Goal: Task Accomplishment & Management: Manage account settings

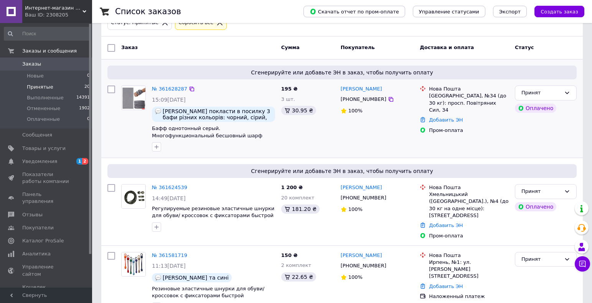
scroll to position [38, 0]
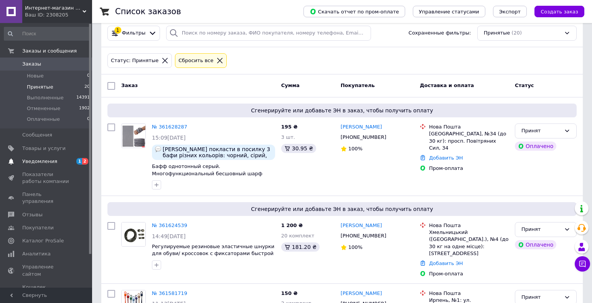
click at [46, 160] on span "Уведомления" at bounding box center [39, 161] width 35 height 7
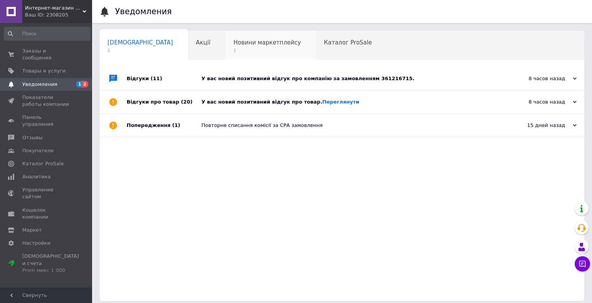
click at [233, 51] on span "1" at bounding box center [267, 51] width 68 height 6
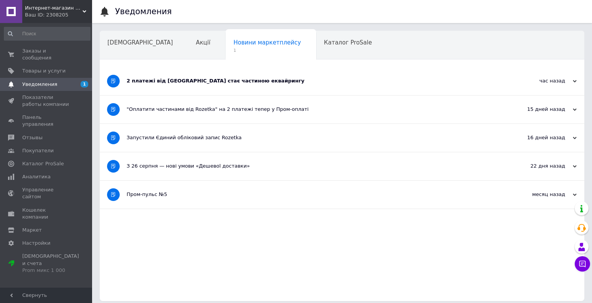
click at [575, 82] on use at bounding box center [575, 81] width 4 height 2
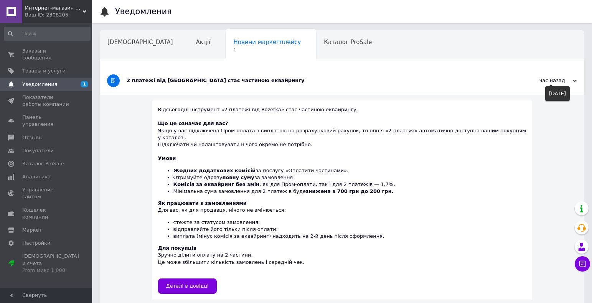
scroll to position [77, 0]
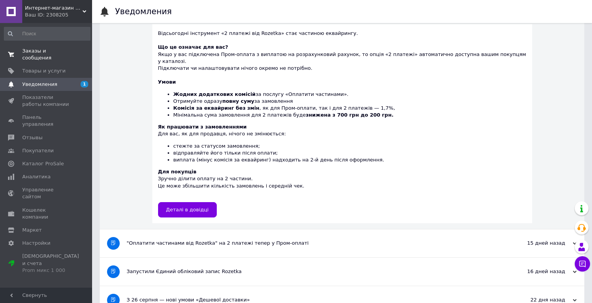
click at [37, 50] on span "Заказы и сообщения" at bounding box center [46, 55] width 49 height 14
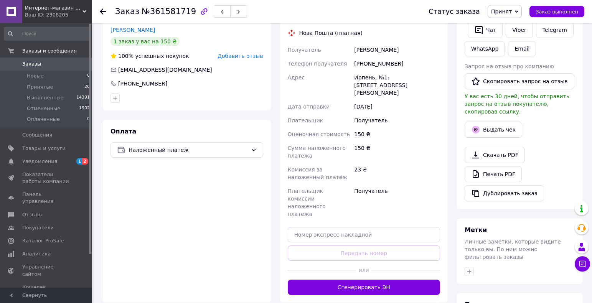
scroll to position [251, 0]
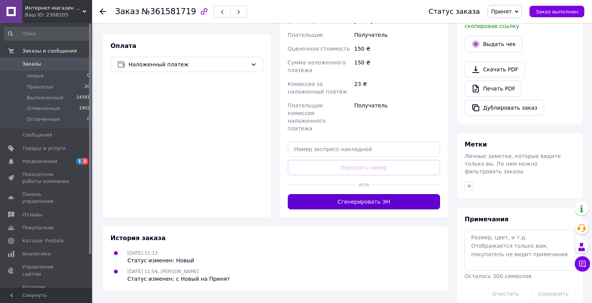
click at [367, 194] on button "Сгенерировать ЭН" at bounding box center [364, 201] width 153 height 15
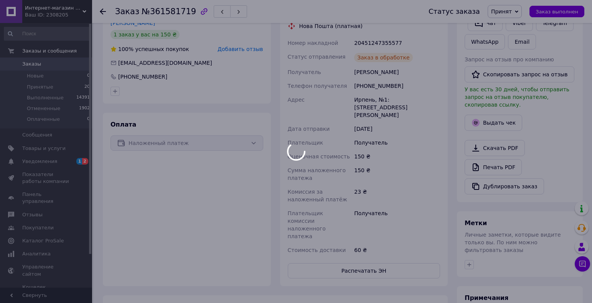
scroll to position [135, 0]
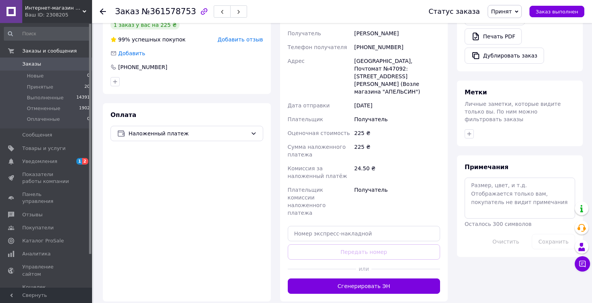
scroll to position [307, 0]
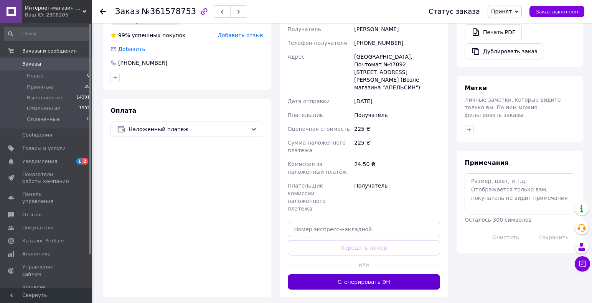
click at [366, 274] on button "Сгенерировать ЭН" at bounding box center [364, 281] width 153 height 15
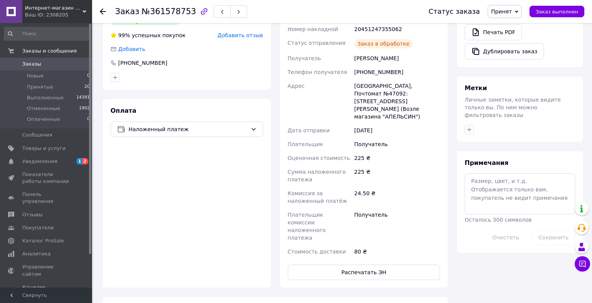
scroll to position [230, 0]
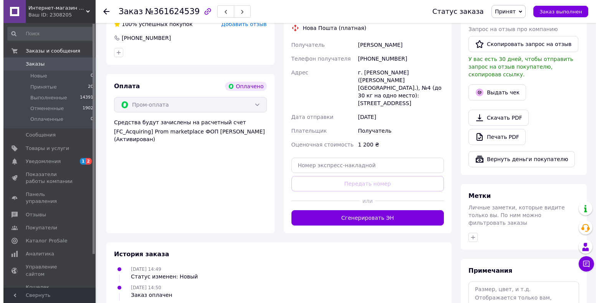
scroll to position [154, 0]
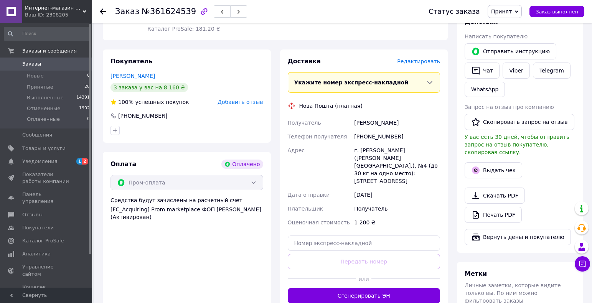
click at [422, 58] on span "Редактировать" at bounding box center [418, 61] width 43 height 6
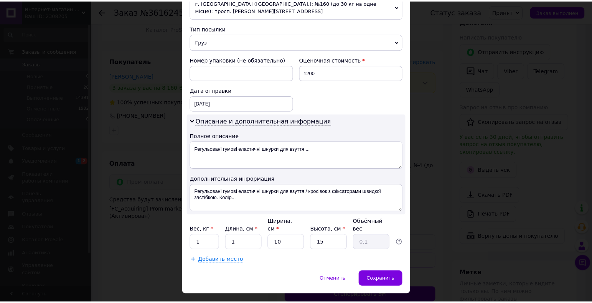
scroll to position [300, 0]
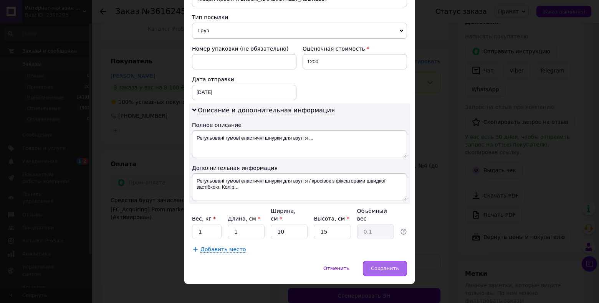
drag, startPoint x: 387, startPoint y: 262, endPoint x: 380, endPoint y: 261, distance: 7.1
click at [387, 266] on span "Сохранить" at bounding box center [385, 269] width 28 height 6
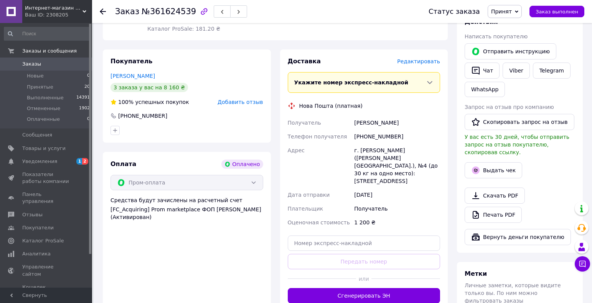
click at [368, 288] on button "Сгенерировать ЭН" at bounding box center [364, 295] width 153 height 15
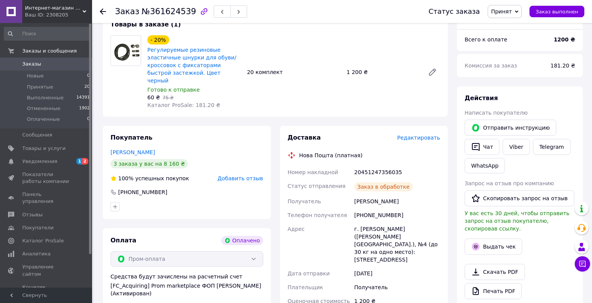
scroll to position [77, 0]
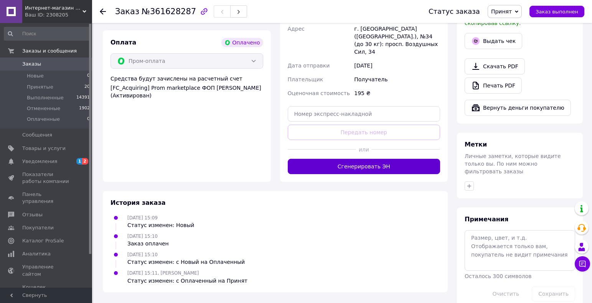
click at [383, 159] on button "Сгенерировать ЭН" at bounding box center [364, 166] width 153 height 15
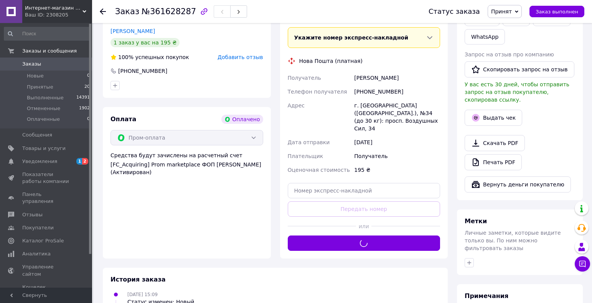
scroll to position [129, 0]
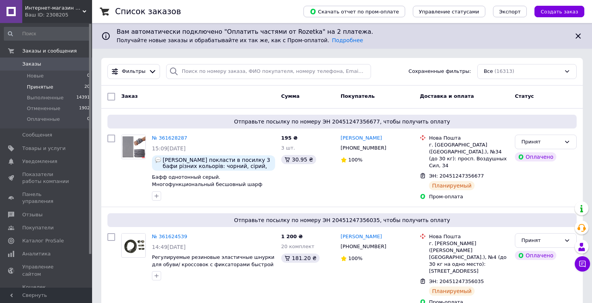
click at [36, 91] on li "Принятые 20" at bounding box center [47, 87] width 94 height 11
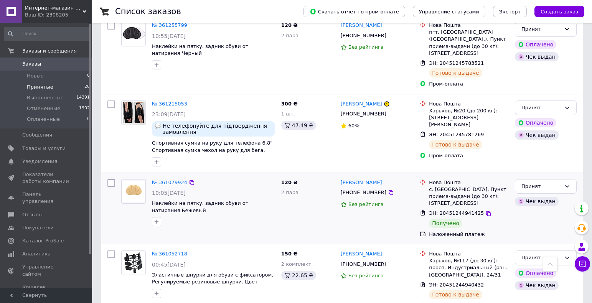
scroll to position [1175, 0]
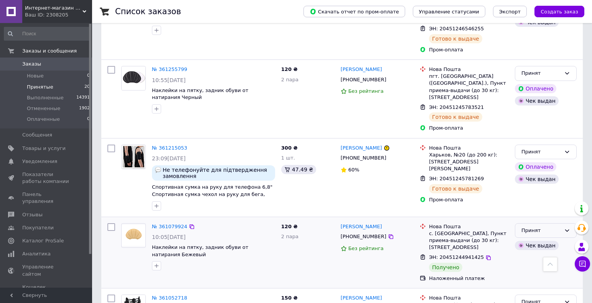
click at [539, 227] on div "Принят" at bounding box center [542, 231] width 40 height 8
click at [534, 239] on li "Выполнен" at bounding box center [545, 246] width 61 height 14
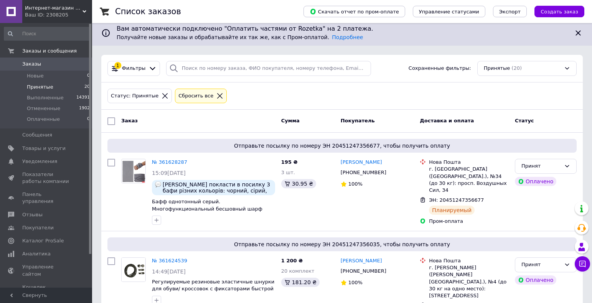
scroll to position [0, 0]
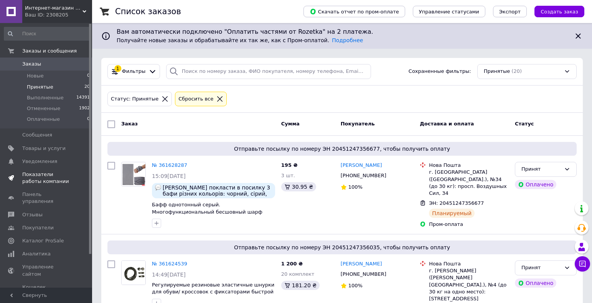
click at [42, 178] on span "Показатели работы компании" at bounding box center [46, 178] width 49 height 14
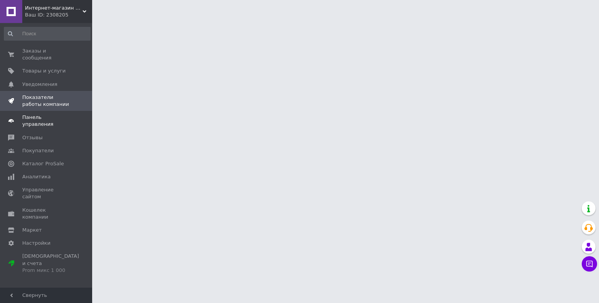
click at [36, 114] on span "Панель управления" at bounding box center [46, 121] width 49 height 14
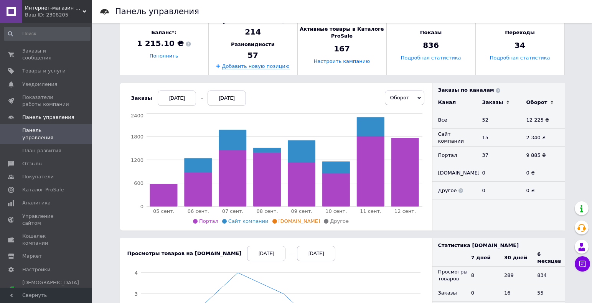
scroll to position [154, 0]
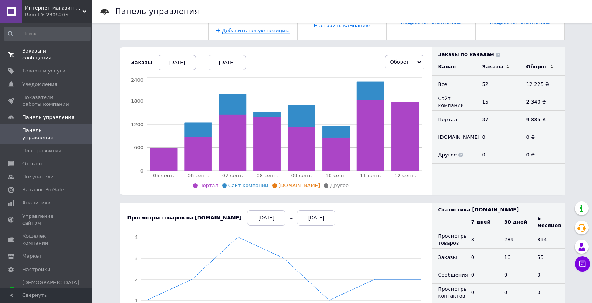
click at [23, 48] on span "Заказы и сообщения" at bounding box center [46, 55] width 49 height 14
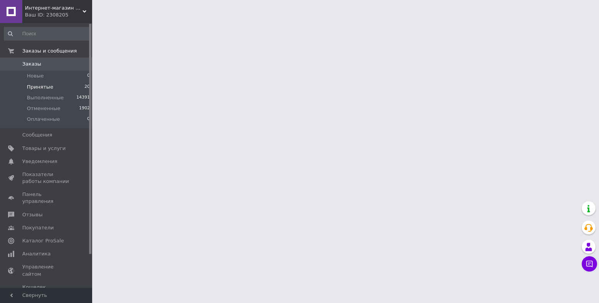
click at [52, 89] on li "Принятые 20" at bounding box center [47, 87] width 94 height 11
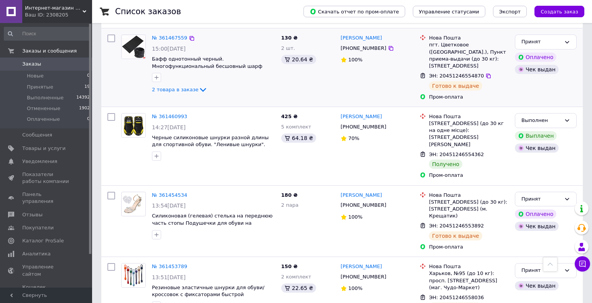
scroll to position [365, 0]
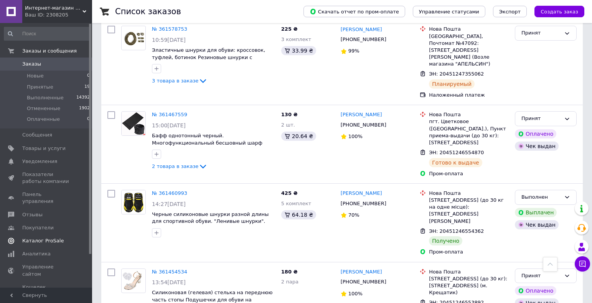
click at [31, 238] on span "Каталог ProSale" at bounding box center [42, 241] width 41 height 7
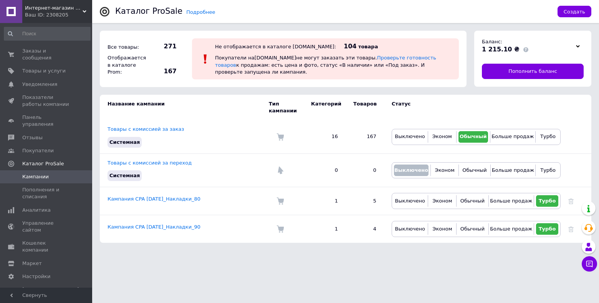
click at [578, 50] on div at bounding box center [578, 46] width 12 height 11
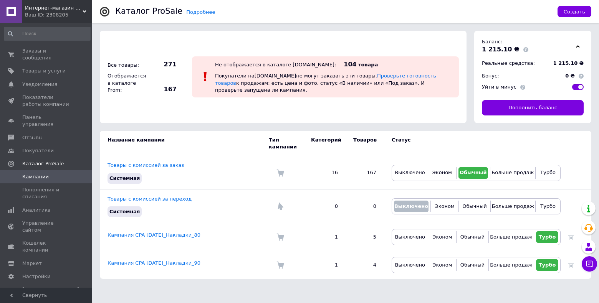
click at [574, 46] on div at bounding box center [578, 46] width 12 height 11
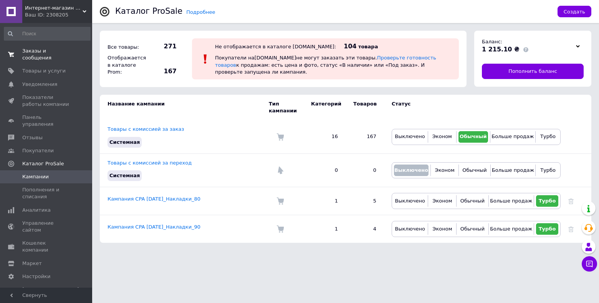
click at [29, 49] on span "Заказы и сообщения" at bounding box center [46, 55] width 49 height 14
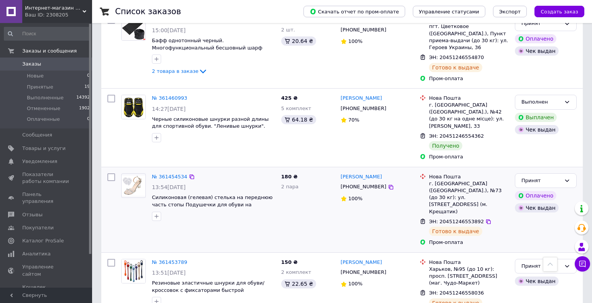
scroll to position [499, 0]
